Goal: Entertainment & Leisure: Consume media (video, audio)

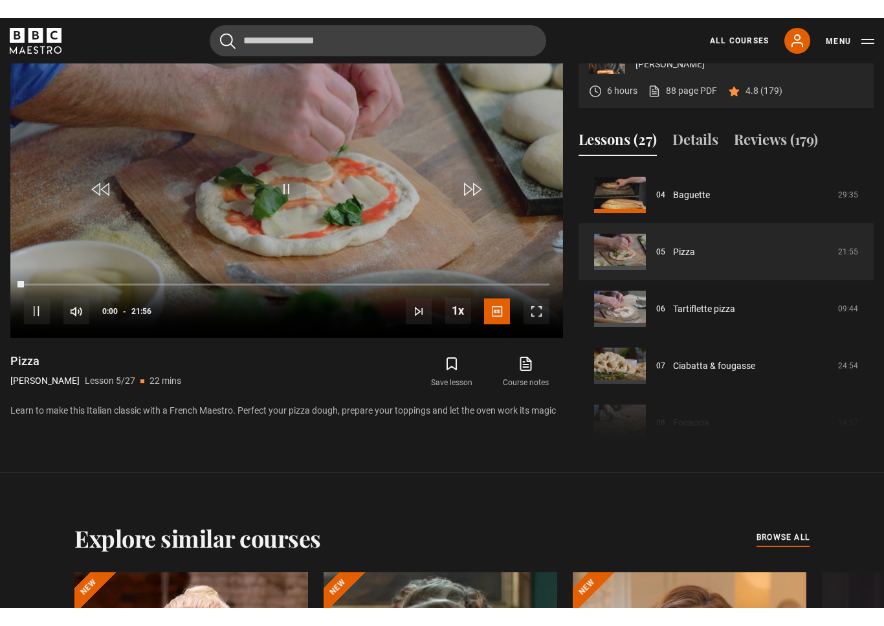
scroll to position [16, 0]
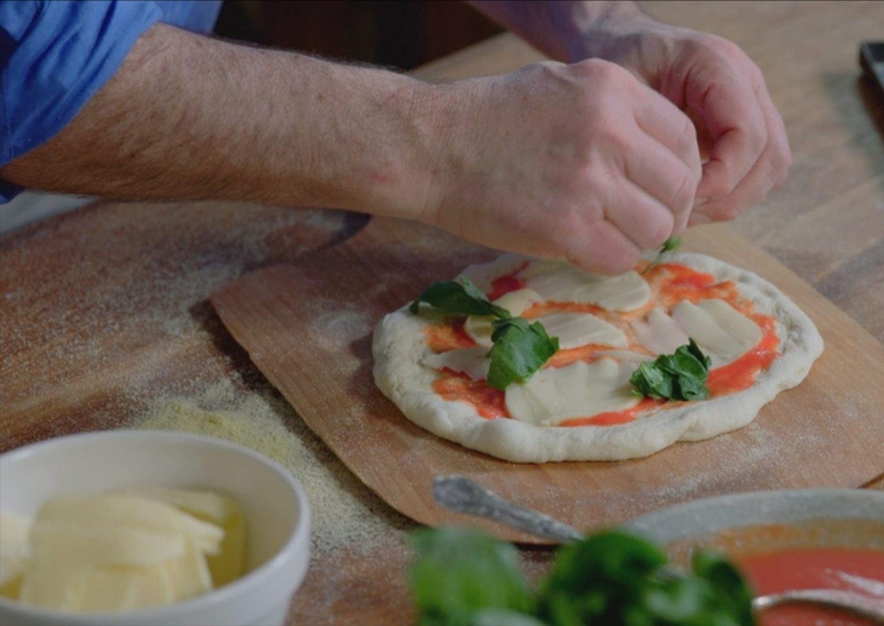
click at [721, 578] on video-js "Video Player is loading. Play Lesson Pizza 10s Skip Back 10 seconds Pause 10s S…" at bounding box center [442, 313] width 884 height 626
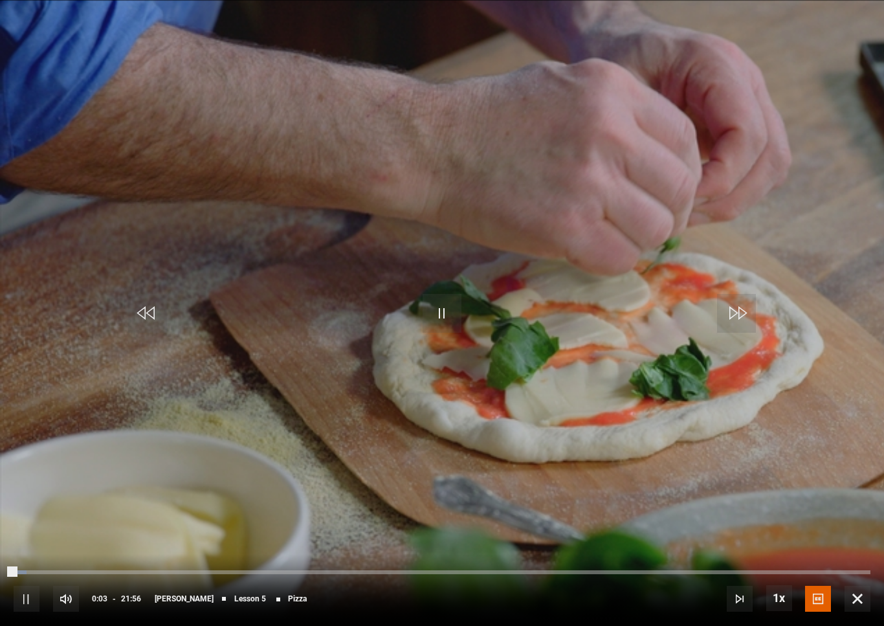
click at [725, 572] on div "Loaded : 1.50%" at bounding box center [442, 572] width 857 height 4
click at [712, 572] on div "Loaded : 1.87%" at bounding box center [442, 572] width 857 height 4
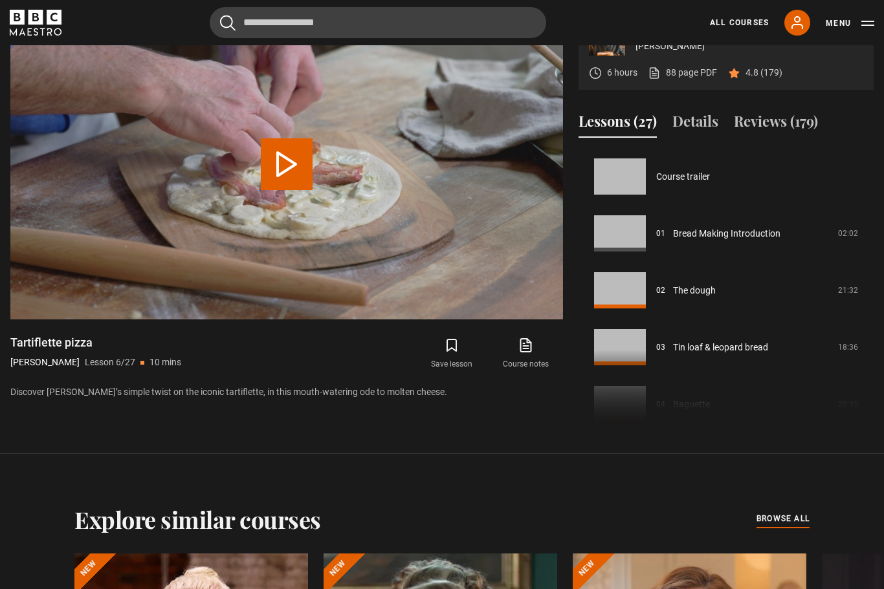
scroll to position [285, 0]
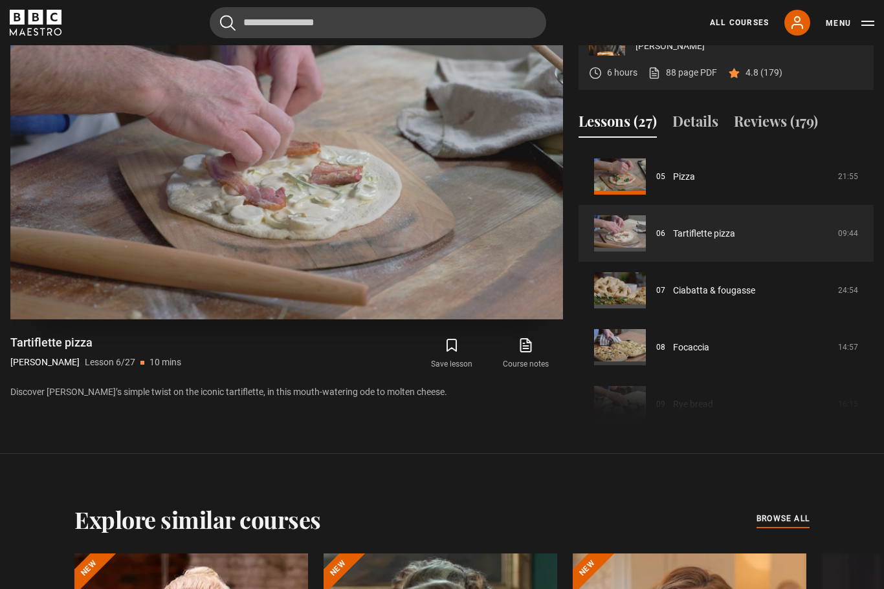
click at [348, 166] on video-js "Video Player is loading. Play Lesson Tartiflette pizza 10s Skip Back 10 seconds…" at bounding box center [286, 164] width 553 height 311
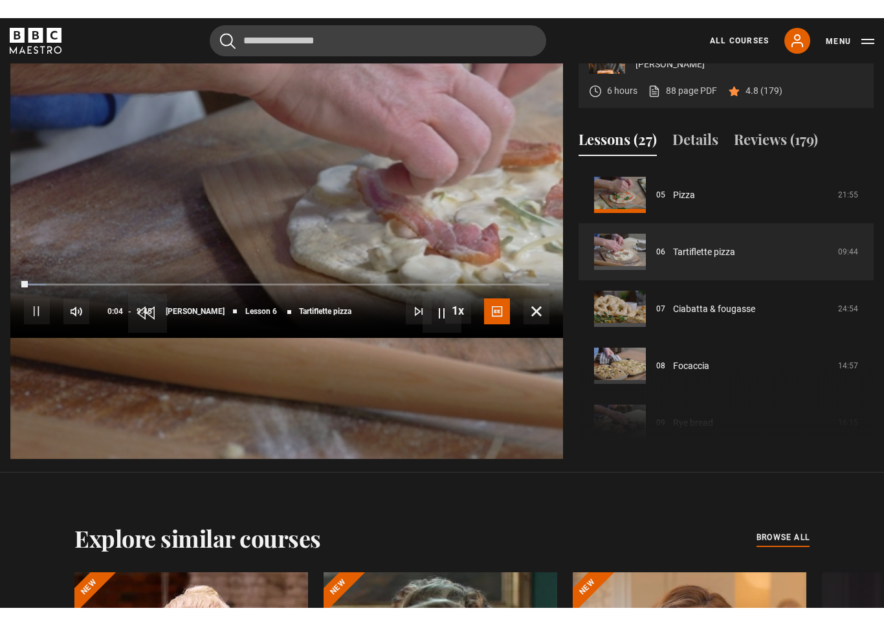
scroll to position [16, 0]
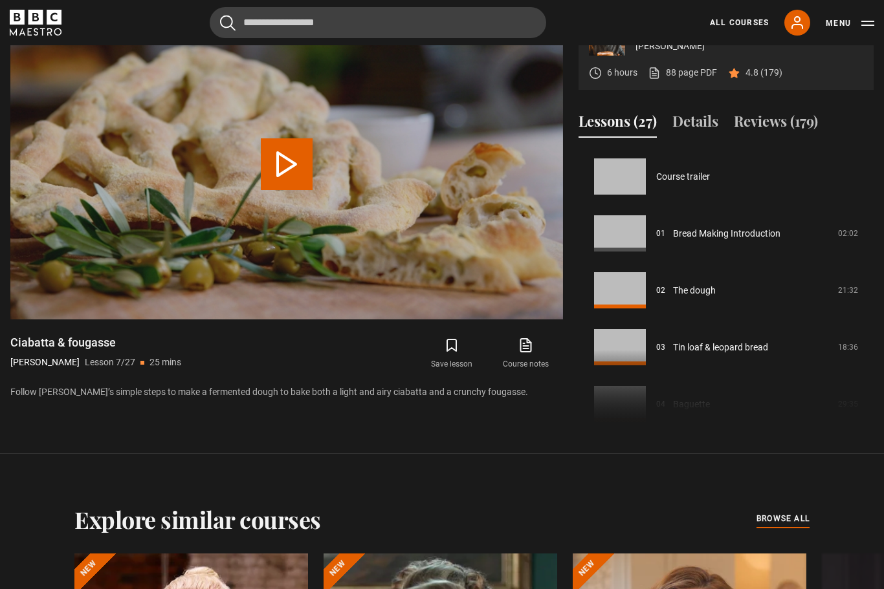
scroll to position [342, 0]
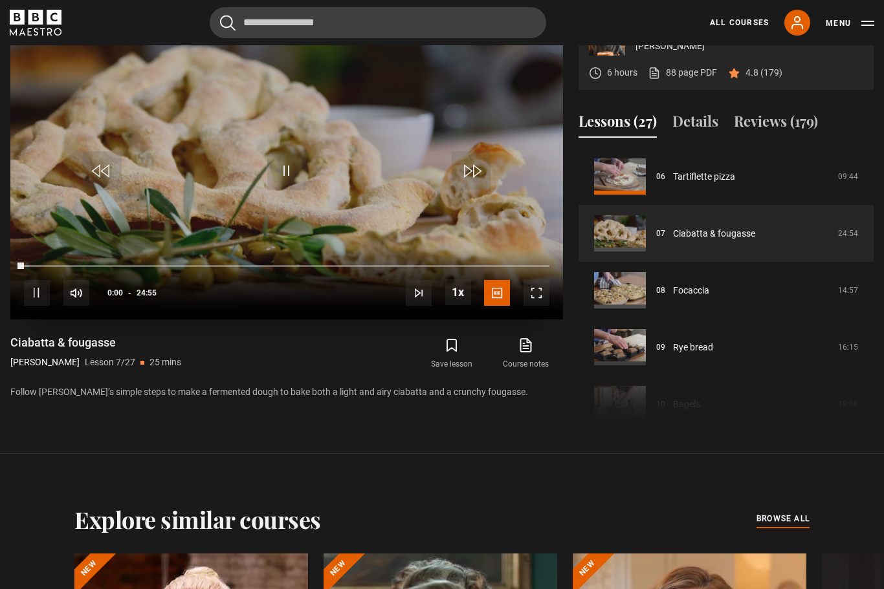
click at [549, 306] on span "Video Player" at bounding box center [536, 293] width 26 height 26
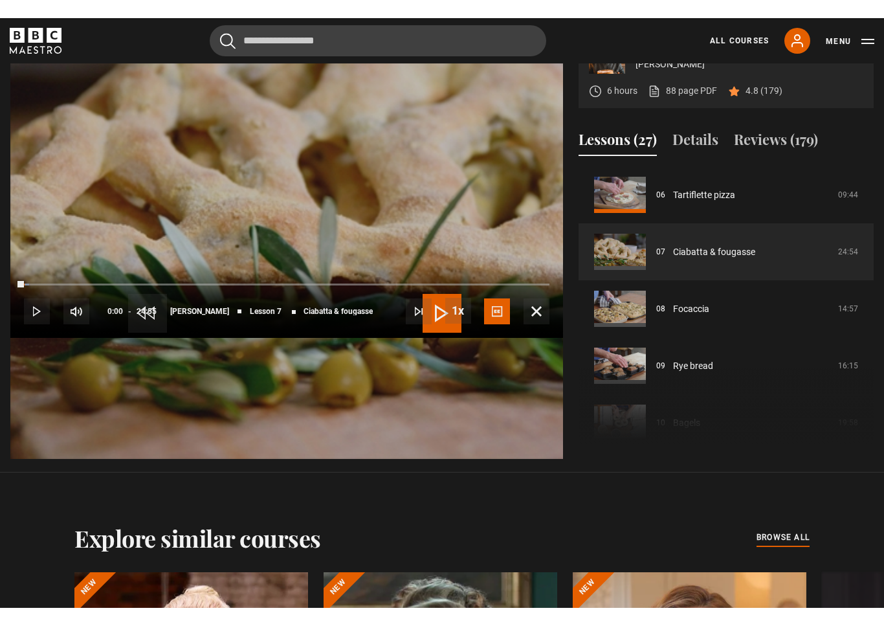
scroll to position [16, 0]
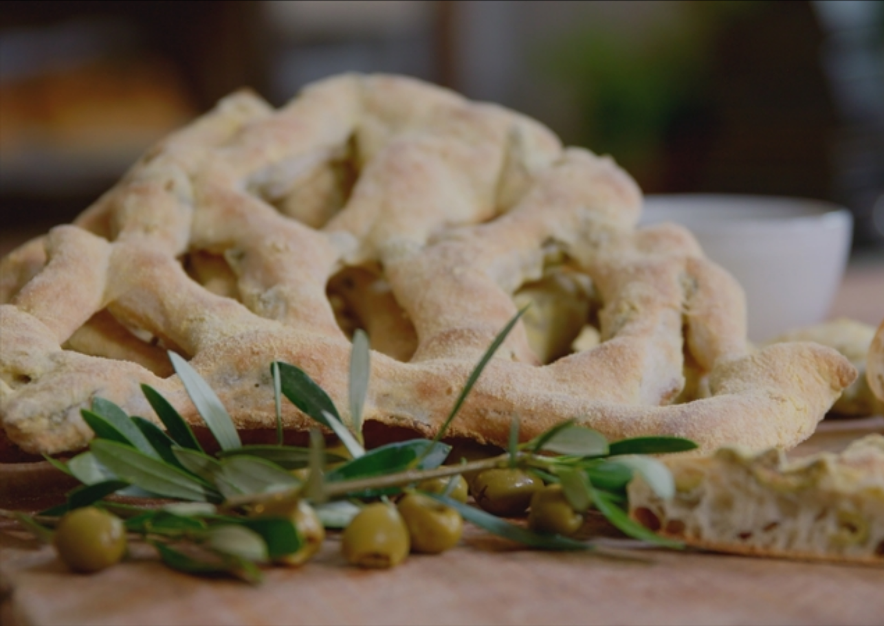
click at [445, 351] on video-js "Video Player is loading. Play Lesson [PERSON_NAME] & fougasse 10s Skip Back 10 …" at bounding box center [442, 313] width 884 height 626
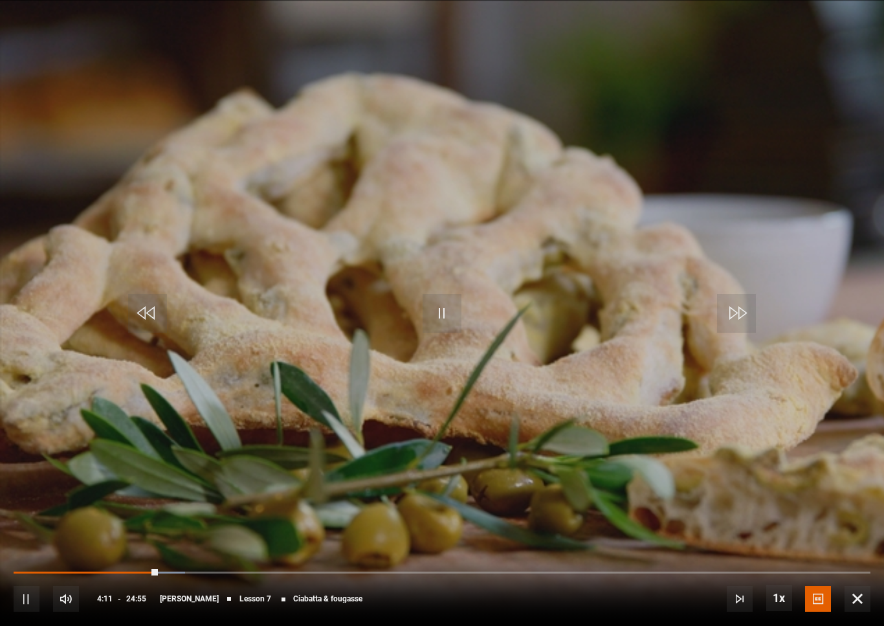
click at [8, 562] on div "10s Skip Back 10 seconds Pause 10s Skip Forward 10 seconds Loaded : 20.06% Paus…" at bounding box center [442, 590] width 884 height 72
click at [22, 567] on div "10s Skip Back 10 seconds Play 10s Skip Forward 10 seconds Loaded : 20.06% Play …" at bounding box center [442, 590] width 884 height 72
click at [8, 573] on div "10s Skip Back 10 seconds Play 10s Skip Forward 10 seconds Loaded : 20.06% Play …" at bounding box center [442, 590] width 884 height 72
click at [23, 571] on div "Progress Bar" at bounding box center [86, 572] width 145 height 4
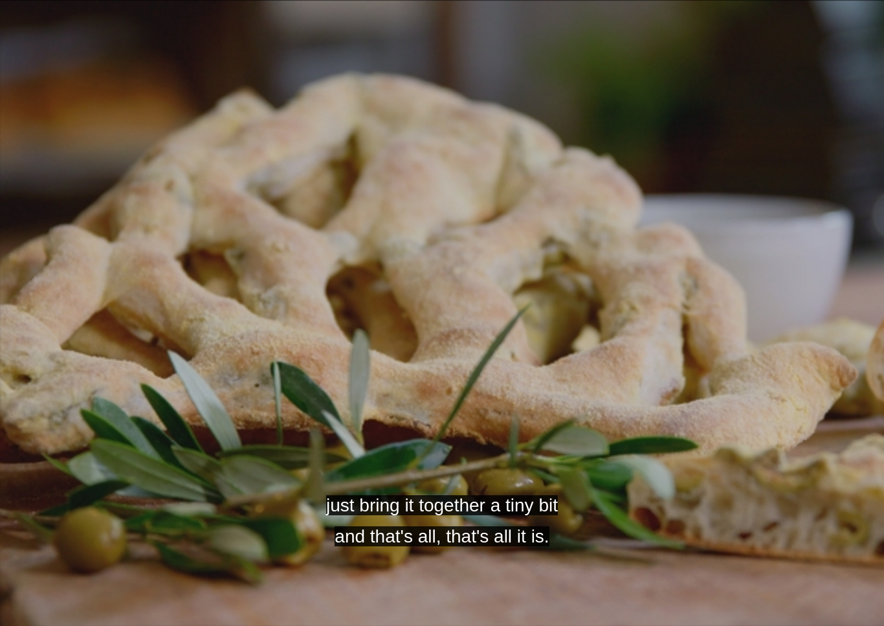
click at [496, 455] on video-js "just bring it together a tiny bit and that's all, that's all it is. Video Playe…" at bounding box center [442, 313] width 884 height 626
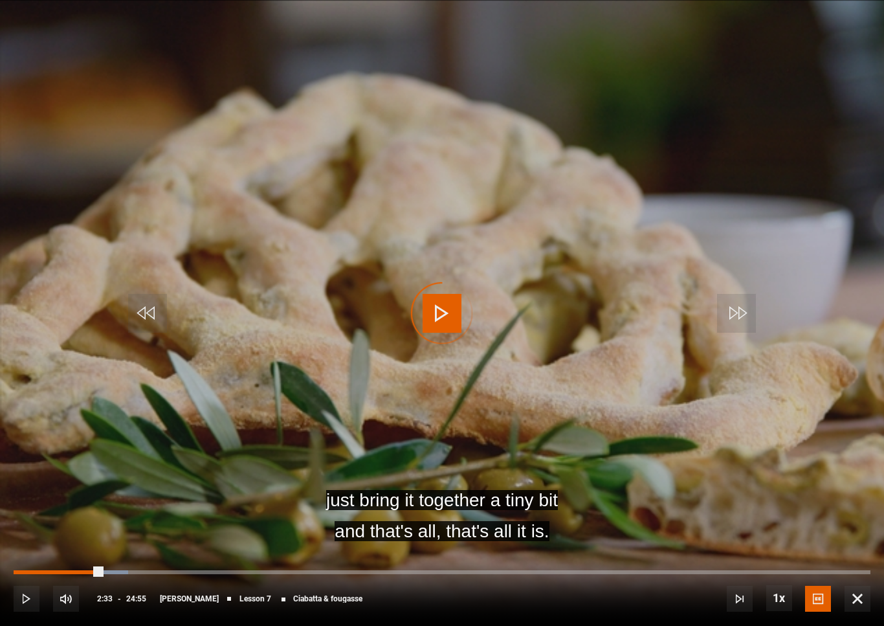
click at [28, 571] on div "Progress Bar" at bounding box center [58, 572] width 88 height 4
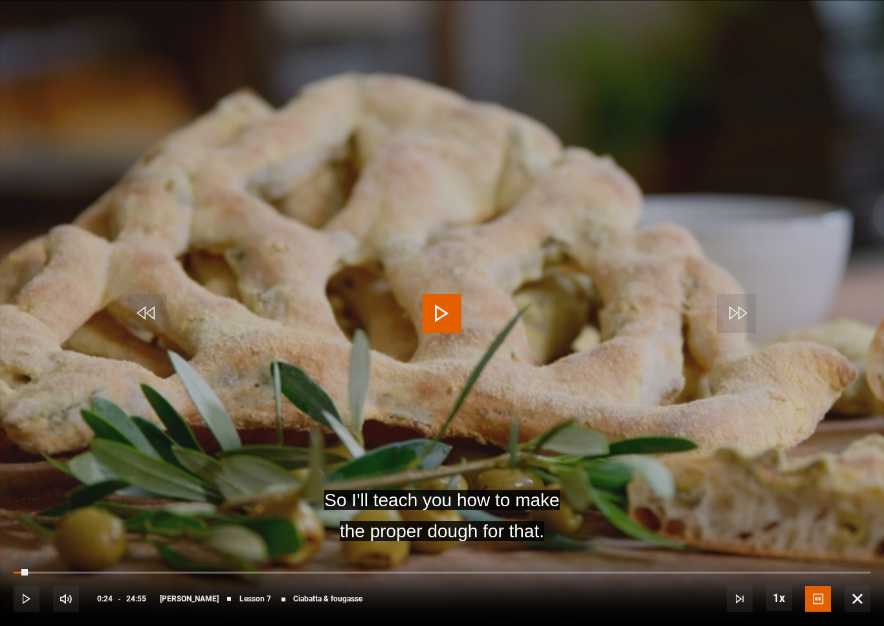
click at [6, 572] on div "10s Skip Back 10 seconds Play 10s Skip Forward 10 seconds Loaded : 2.00% Play M…" at bounding box center [442, 590] width 884 height 72
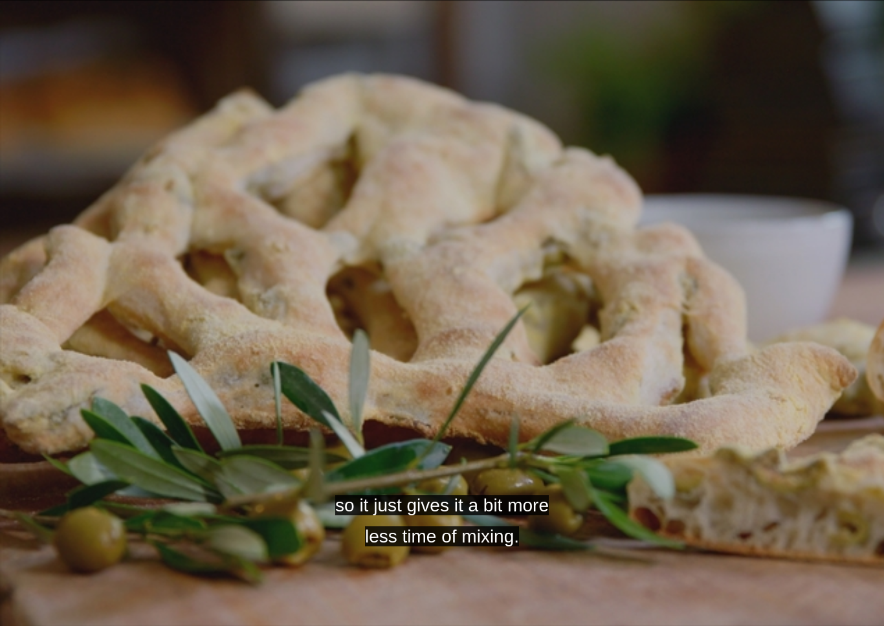
click at [214, 380] on video-js "so it just gives it a bit more less time of mixing. Video Player is loading. Pl…" at bounding box center [442, 313] width 884 height 626
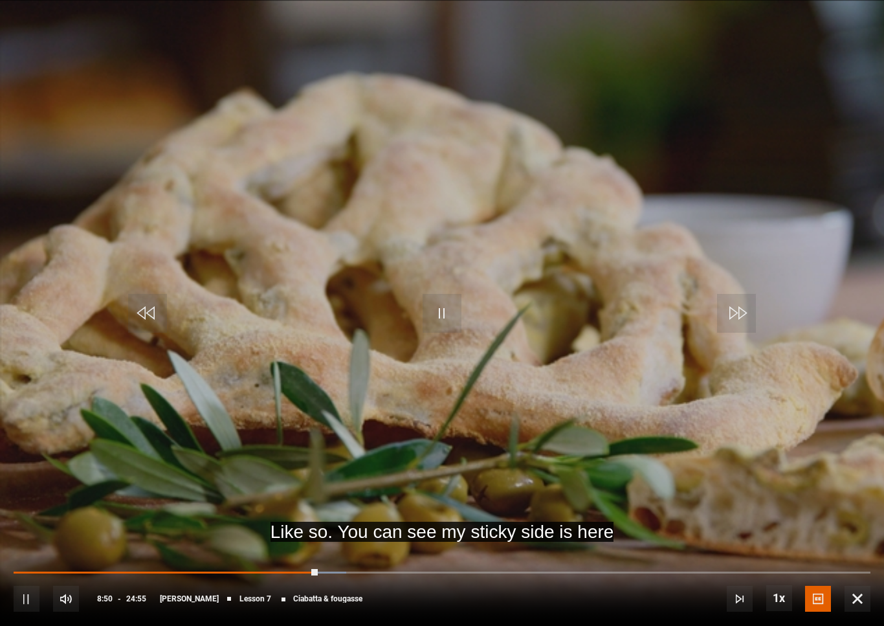
click at [470, 421] on video-js "Like so. You can see my sticky side is here Video Player is loading. Play Lesso…" at bounding box center [442, 313] width 884 height 626
